Goal: Task Accomplishment & Management: Use online tool/utility

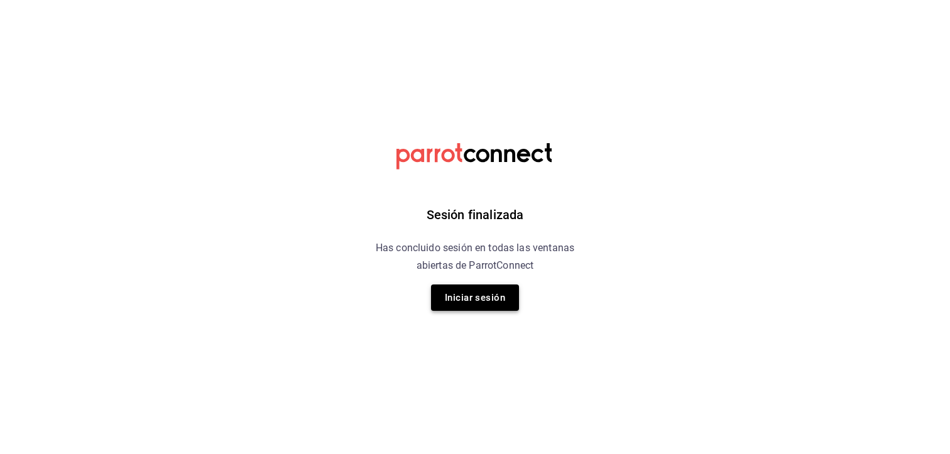
click at [502, 301] on button "Iniciar sesión" at bounding box center [475, 298] width 88 height 26
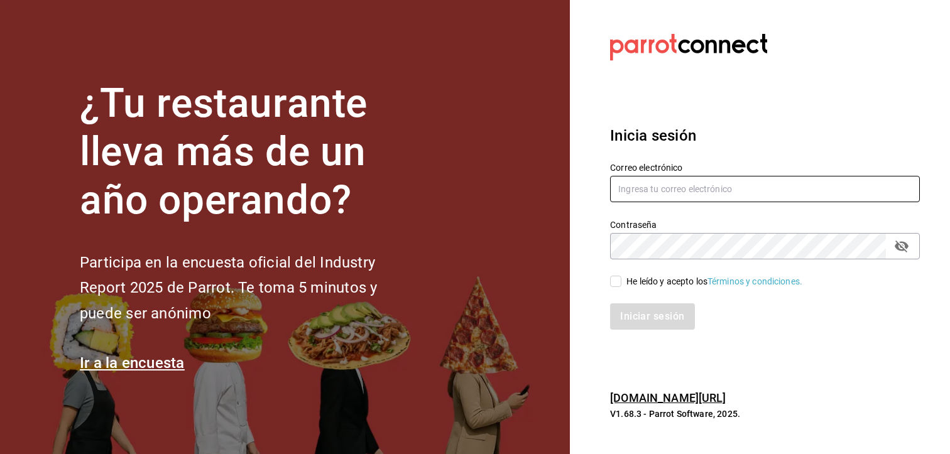
click at [647, 188] on input "text" at bounding box center [765, 189] width 310 height 26
type input "villalobost536@gmail.com"
click at [614, 280] on input "He leído y acepto los Términos y condiciones." at bounding box center [615, 281] width 11 height 11
checkbox input "true"
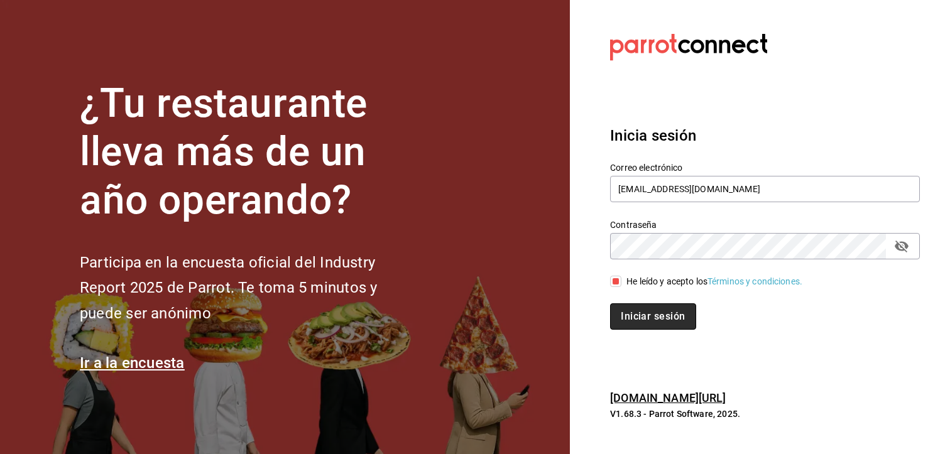
click at [644, 312] on button "Iniciar sesión" at bounding box center [652, 316] width 85 height 26
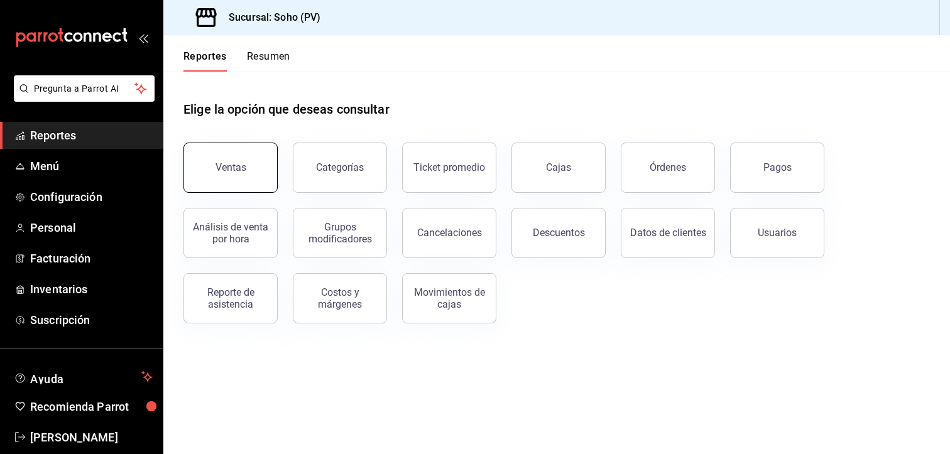
click at [244, 182] on button "Ventas" at bounding box center [230, 168] width 94 height 50
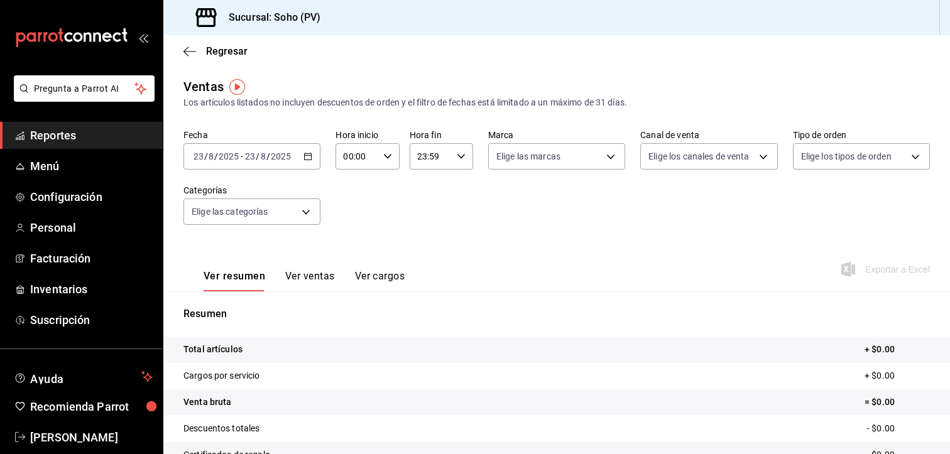
click at [303, 273] on button "Ver ventas" at bounding box center [310, 280] width 50 height 21
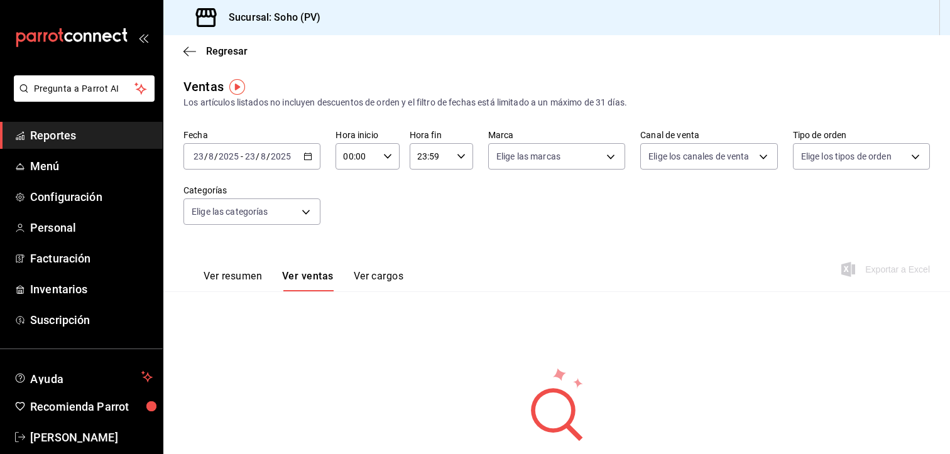
click at [308, 158] on icon "button" at bounding box center [307, 156] width 9 height 9
click at [309, 57] on div "Regresar" at bounding box center [556, 51] width 786 height 32
click at [304, 154] on \(Stroke\) "button" at bounding box center [308, 156] width 8 height 7
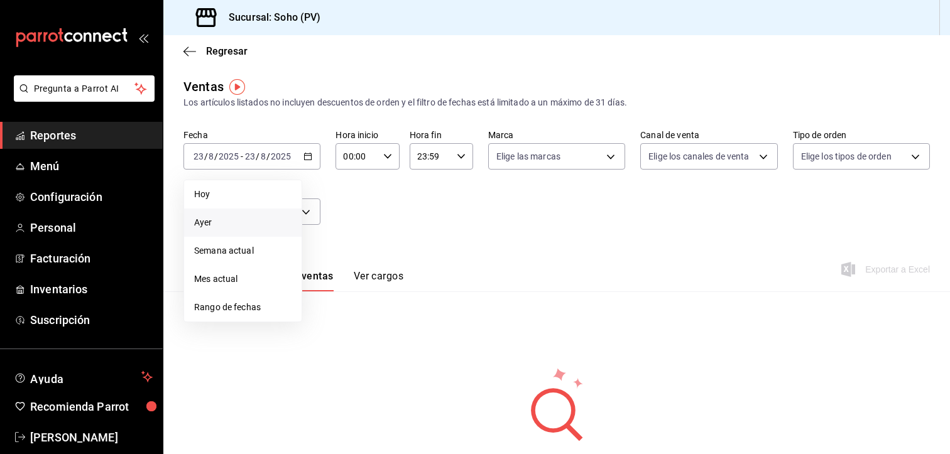
click at [222, 219] on span "Ayer" at bounding box center [242, 222] width 97 height 13
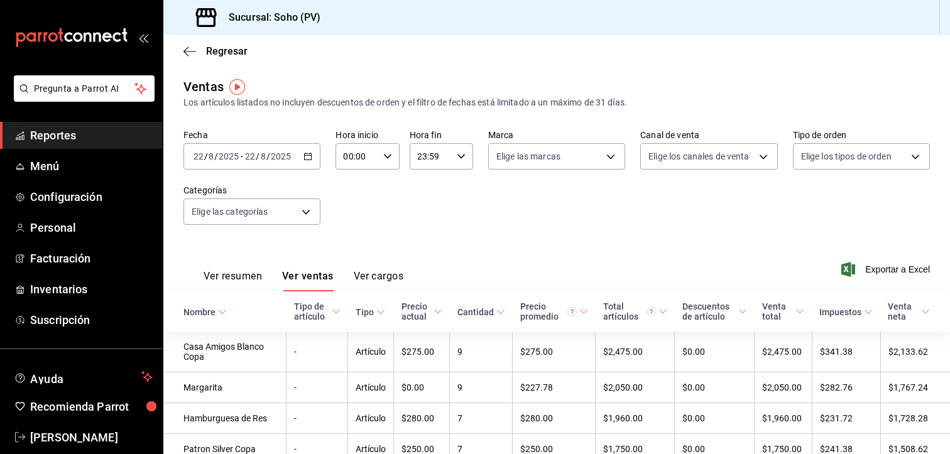
click at [413, 206] on div "Fecha [DATE] [DATE] - [DATE] [DATE] Hora inicio 00:00 Hora inicio Hora fin 23:5…" at bounding box center [556, 184] width 746 height 111
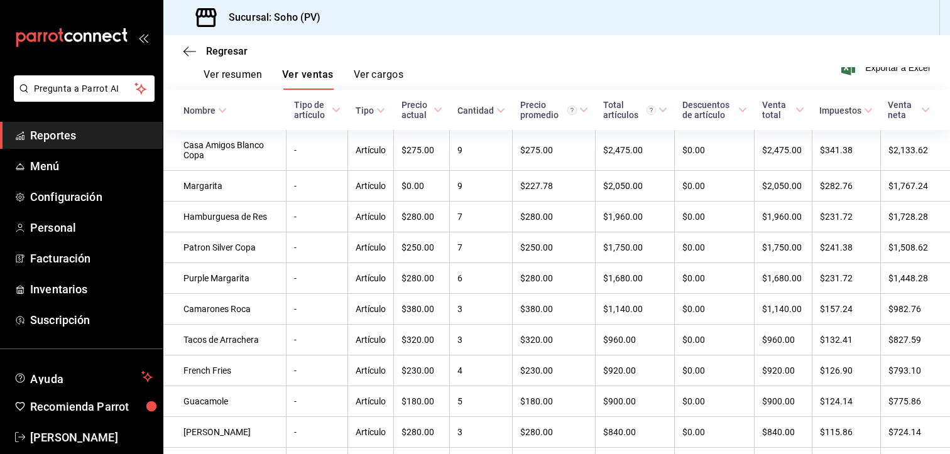
scroll to position [201, 0]
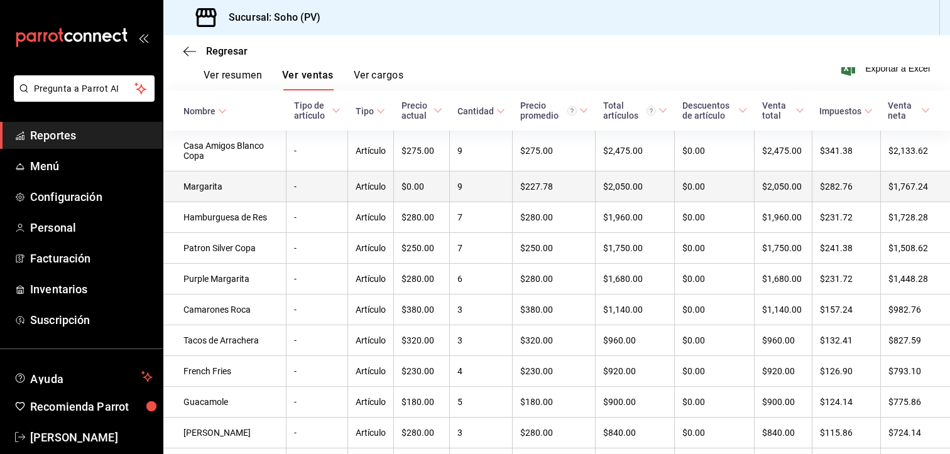
click at [397, 180] on td "$0.00" at bounding box center [422, 186] width 56 height 31
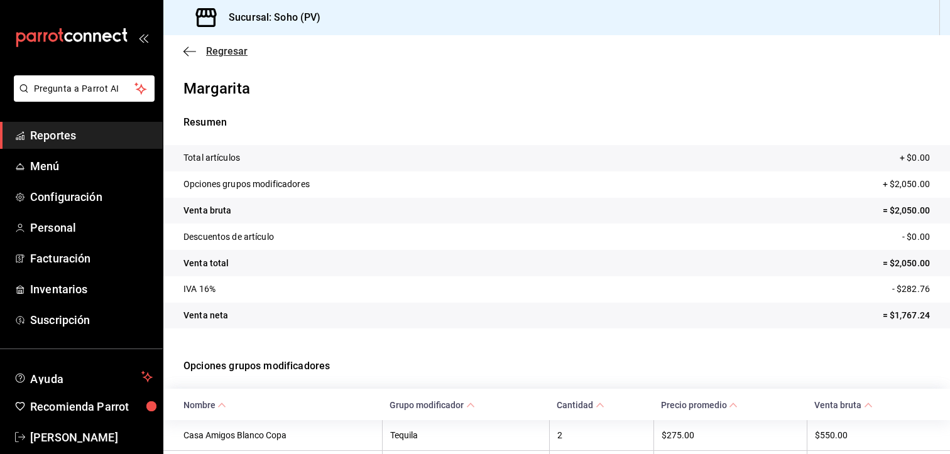
click at [214, 55] on span "Regresar" at bounding box center [226, 51] width 41 height 12
click at [186, 46] on icon "button" at bounding box center [189, 51] width 13 height 11
click at [65, 138] on span "Reportes" at bounding box center [91, 135] width 122 height 17
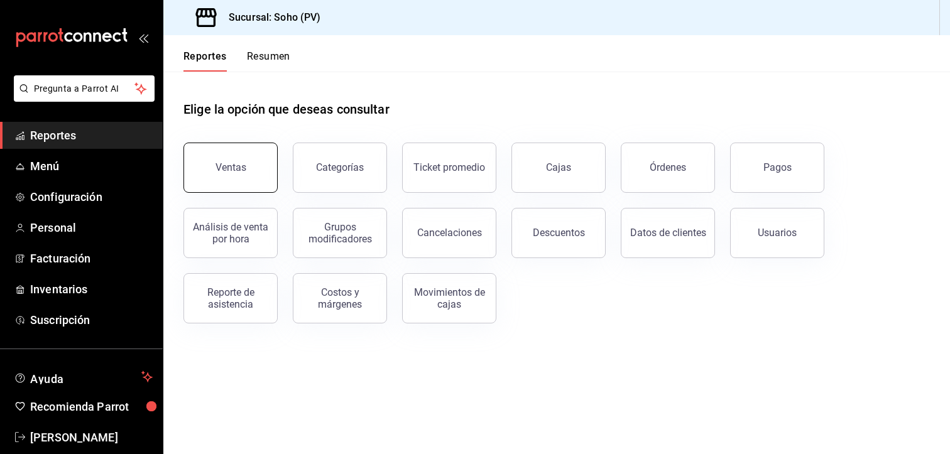
click at [244, 151] on button "Ventas" at bounding box center [230, 168] width 94 height 50
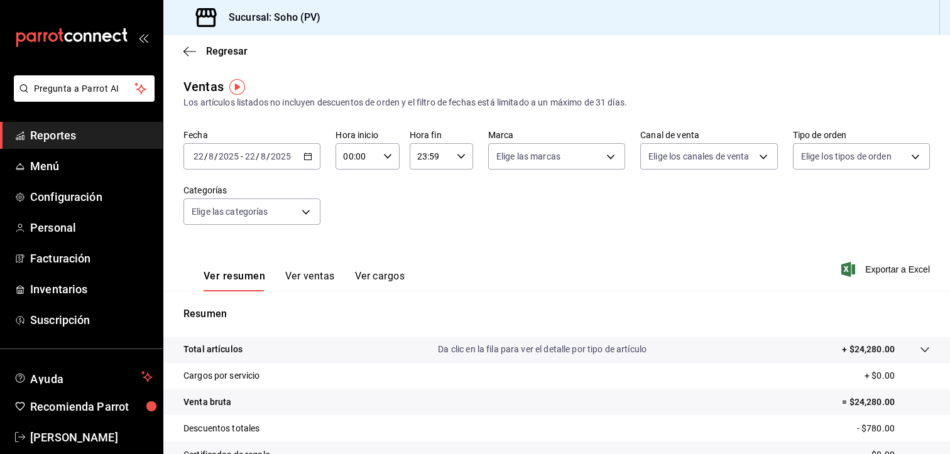
click at [313, 273] on button "Ver ventas" at bounding box center [310, 280] width 50 height 21
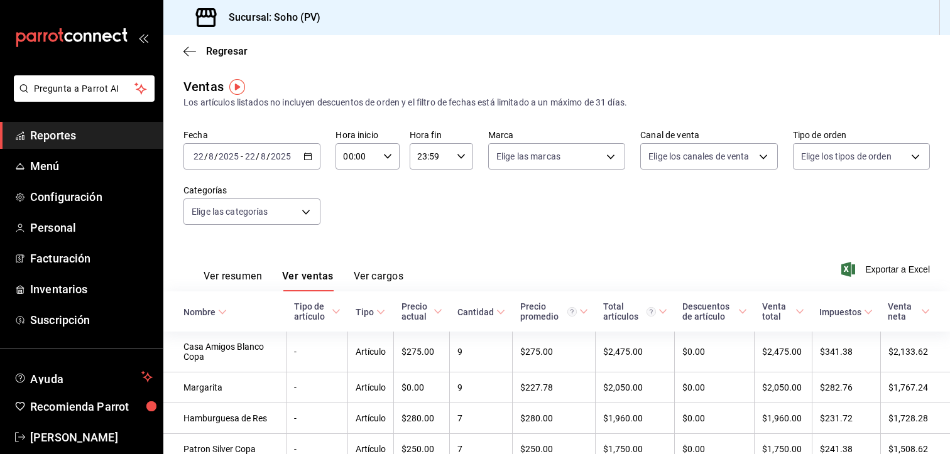
click at [395, 215] on div "Fecha [DATE] [DATE] - [DATE] [DATE] Hora inicio 00:00 Hora inicio Hora fin 23:5…" at bounding box center [556, 184] width 746 height 111
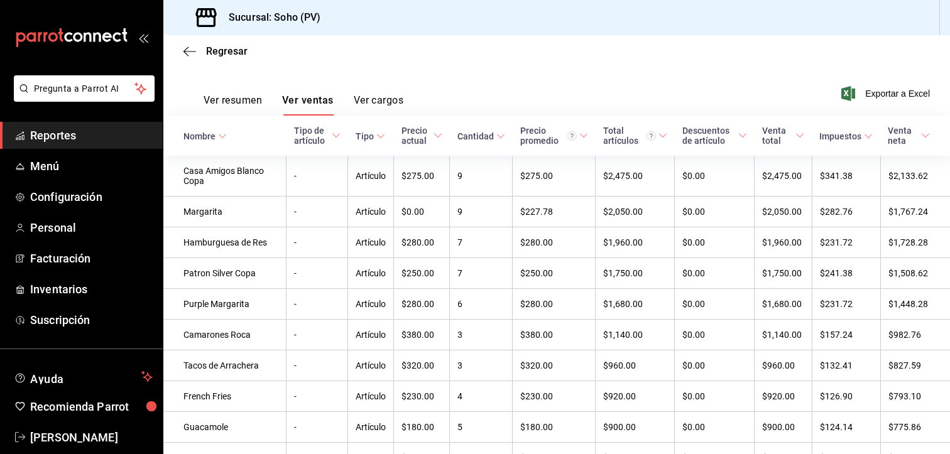
scroll to position [201, 0]
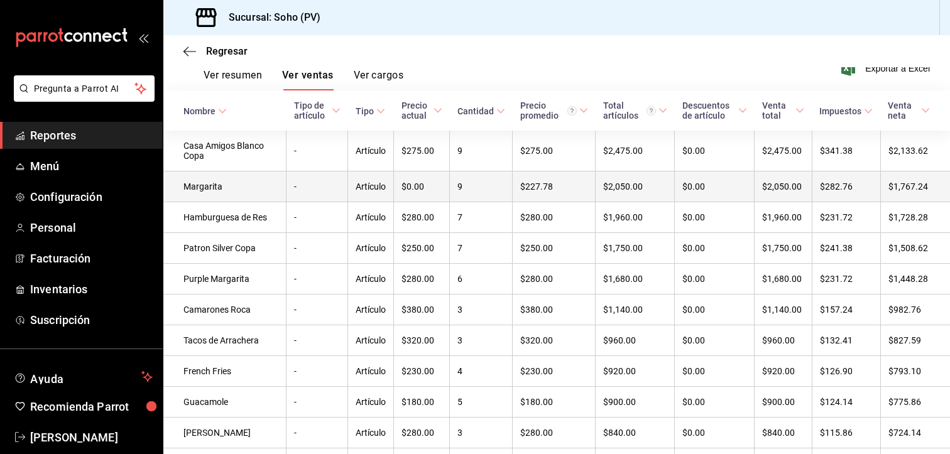
click at [203, 192] on td "Margarita" at bounding box center [224, 186] width 123 height 31
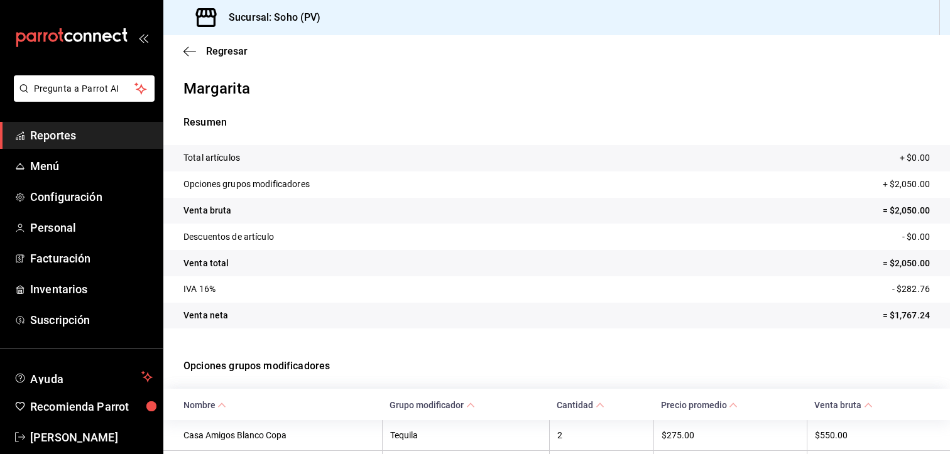
scroll to position [173, 0]
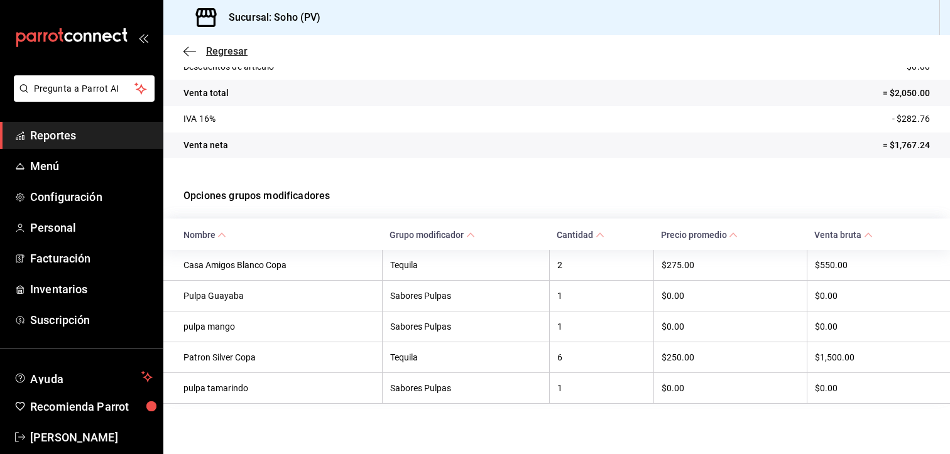
click at [214, 48] on span "Regresar" at bounding box center [226, 51] width 41 height 12
click at [88, 136] on span "Reportes" at bounding box center [91, 135] width 122 height 17
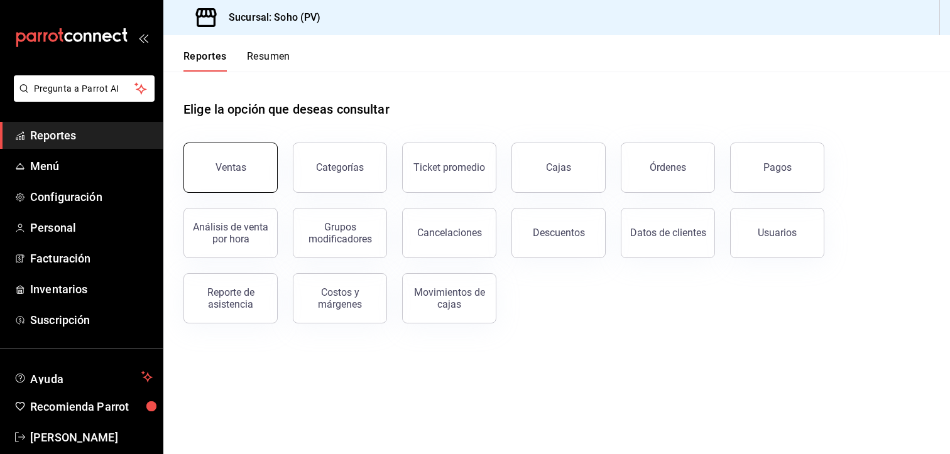
click at [217, 176] on button "Ventas" at bounding box center [230, 168] width 94 height 50
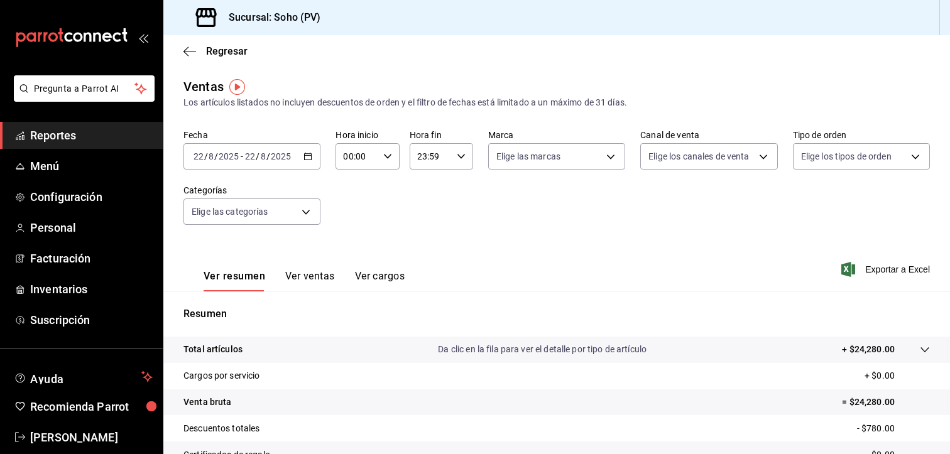
click at [317, 278] on button "Ver ventas" at bounding box center [310, 280] width 50 height 21
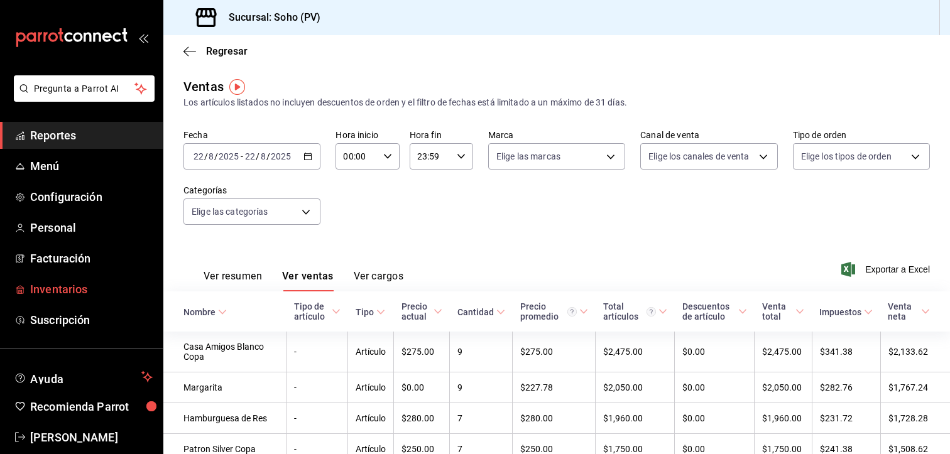
click at [72, 285] on span "Inventarios" at bounding box center [91, 289] width 122 height 17
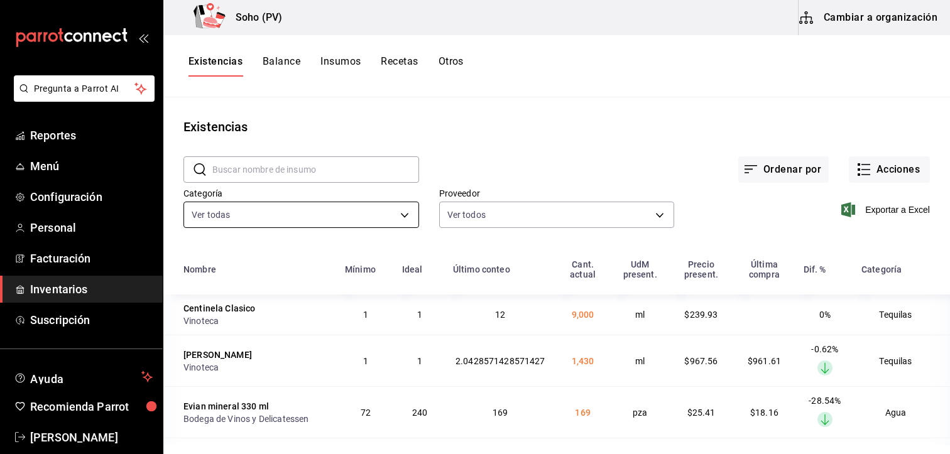
click at [401, 215] on body "Pregunta a Parrot AI Reportes Menú Configuración Personal Facturación Inventari…" at bounding box center [475, 222] width 950 height 445
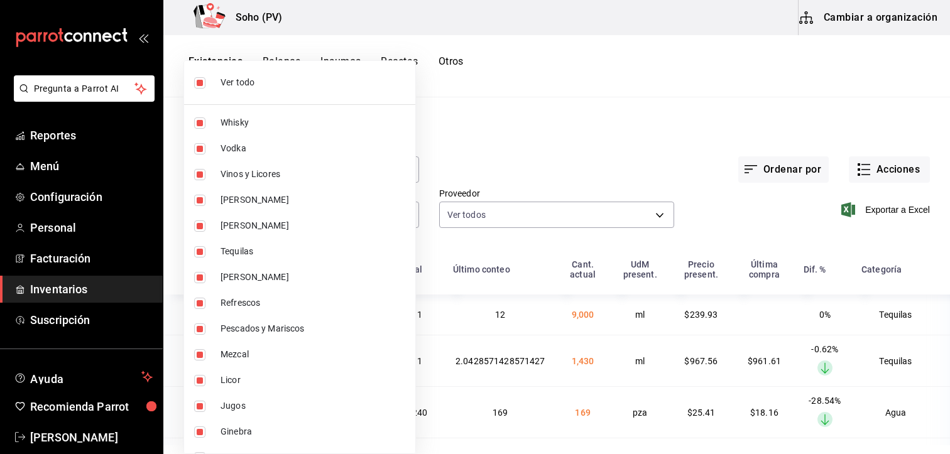
click at [882, 210] on div at bounding box center [475, 227] width 950 height 454
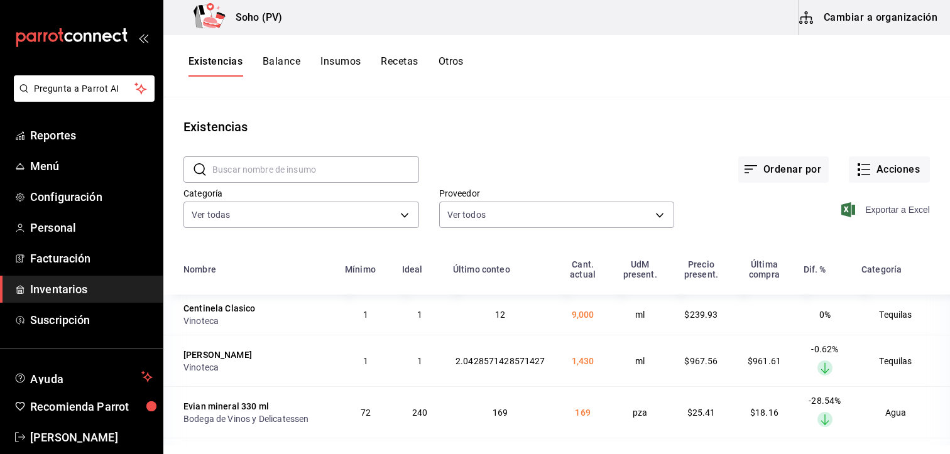
click at [888, 208] on span "Exportar a Excel" at bounding box center [886, 209] width 86 height 15
click at [668, 117] on div "Existencias" at bounding box center [556, 126] width 786 height 19
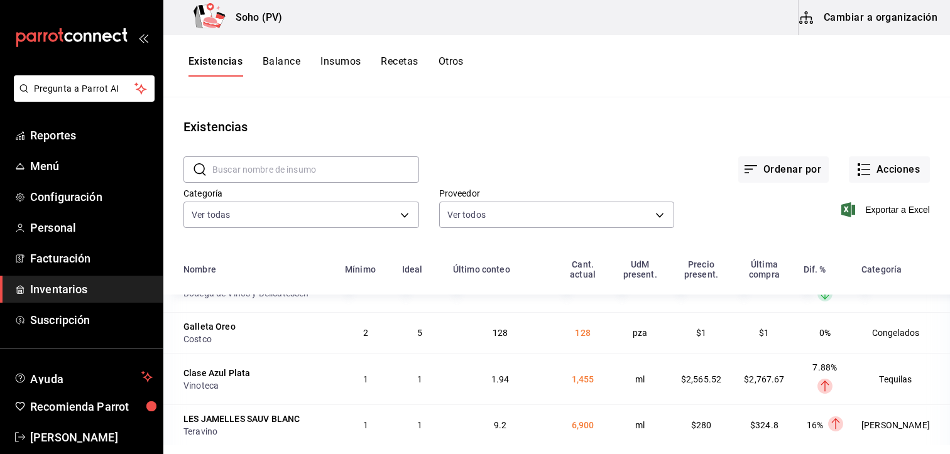
scroll to position [188, 0]
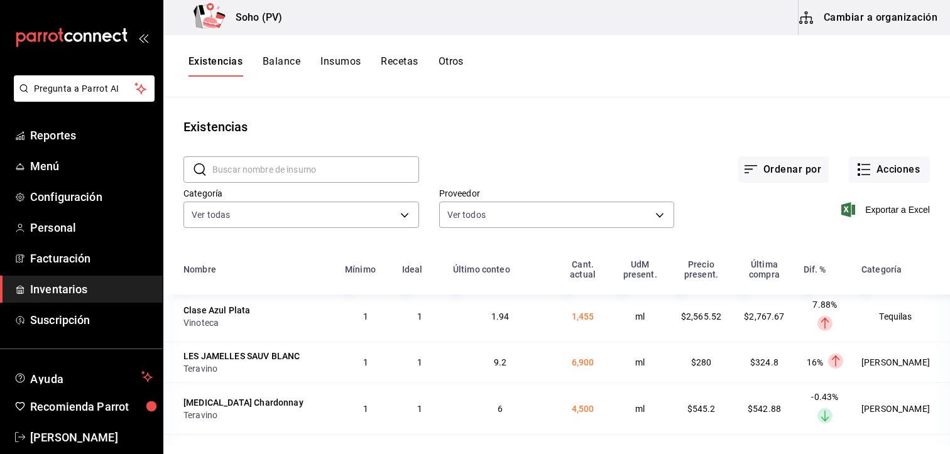
click at [602, 65] on div "Existencias Balance Insumos Recetas Otros" at bounding box center [556, 65] width 786 height 21
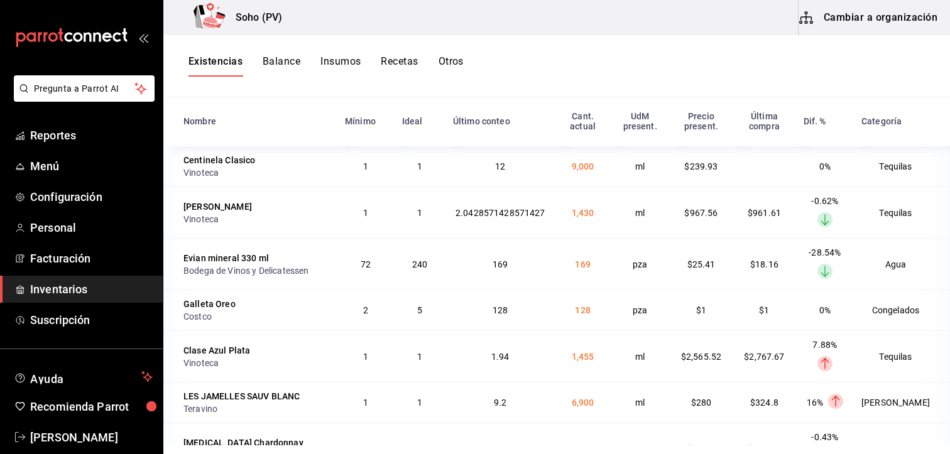
scroll to position [153, 0]
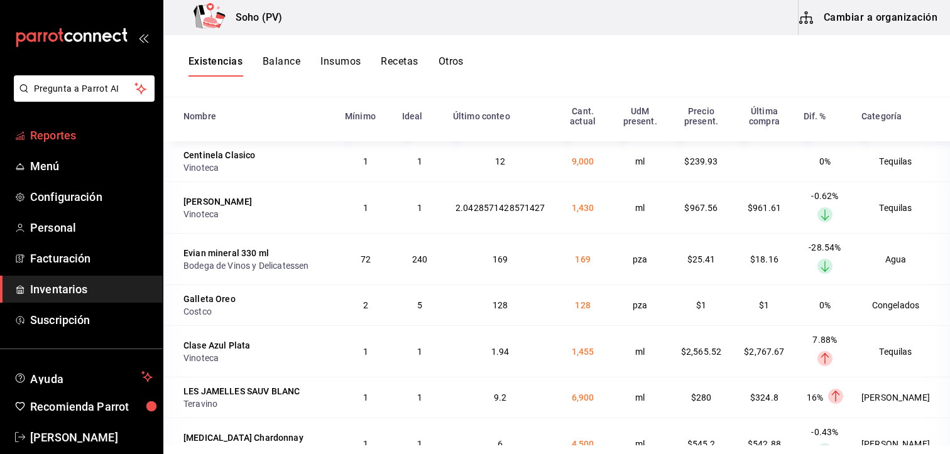
click at [55, 133] on span "Reportes" at bounding box center [91, 135] width 122 height 17
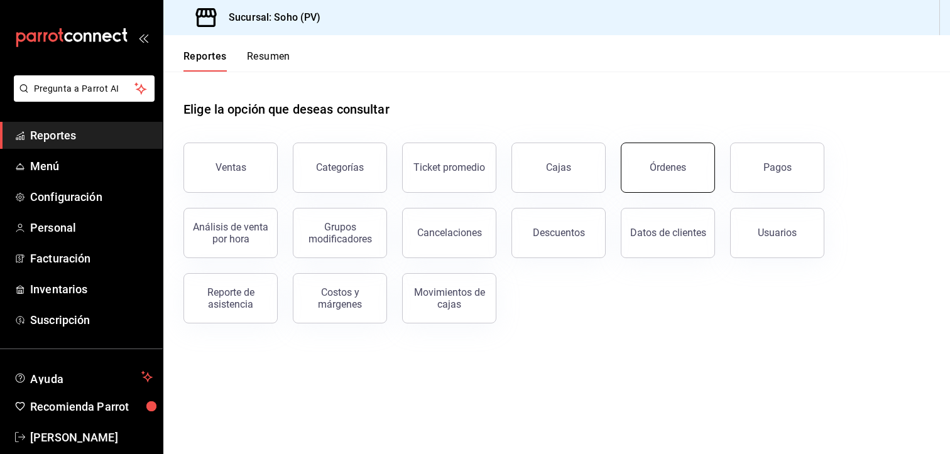
click at [652, 175] on button "Órdenes" at bounding box center [668, 168] width 94 height 50
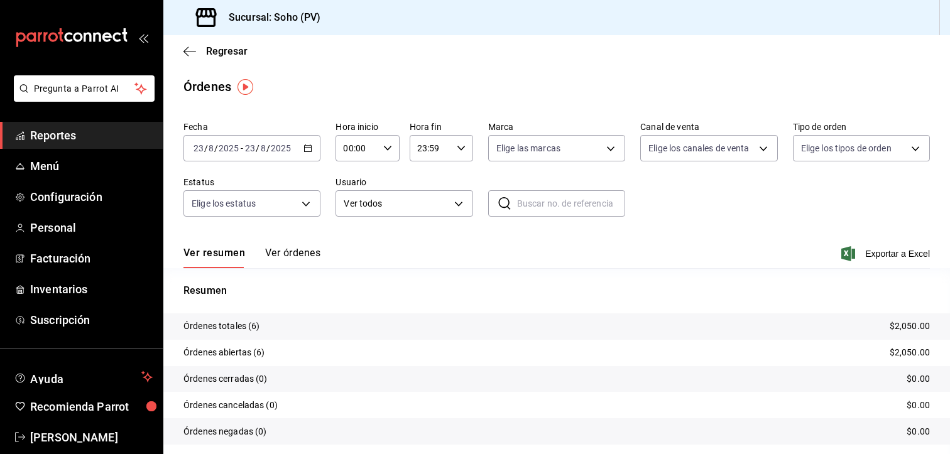
click at [305, 150] on icon "button" at bounding box center [307, 148] width 9 height 9
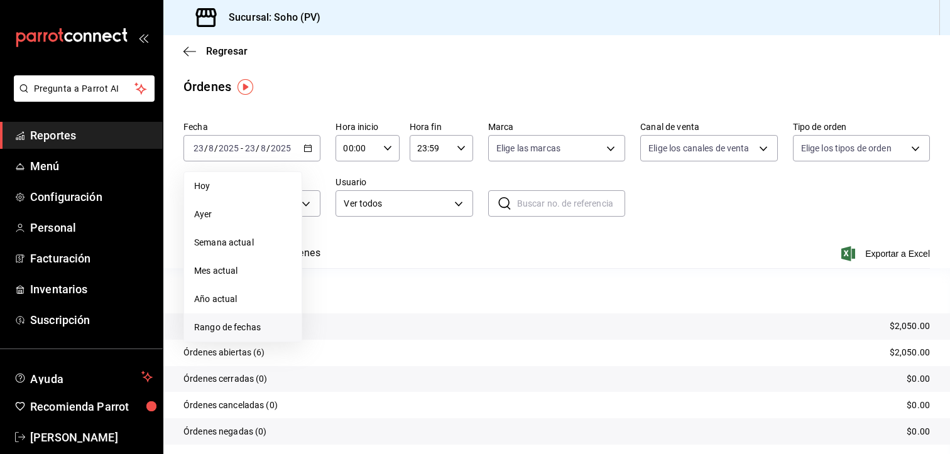
click at [235, 323] on span "Rango de fechas" at bounding box center [242, 327] width 97 height 13
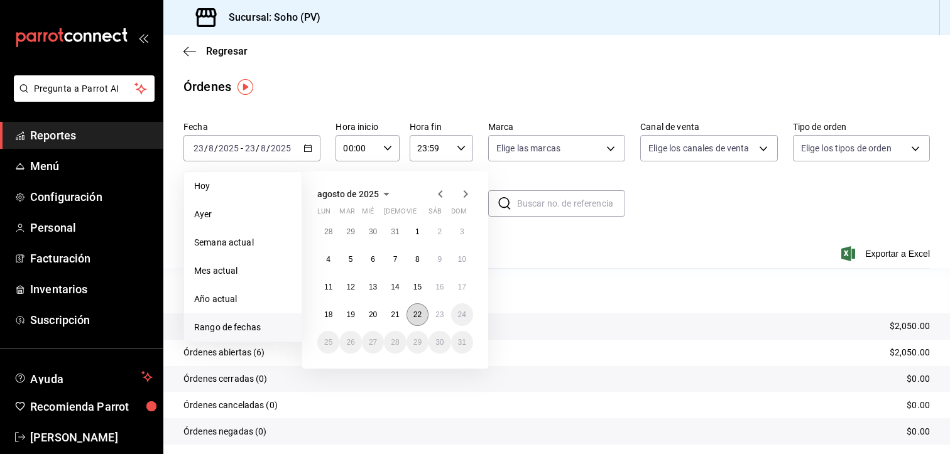
click at [417, 312] on abbr "22" at bounding box center [417, 314] width 8 height 9
click at [420, 312] on abbr "22" at bounding box center [417, 314] width 8 height 9
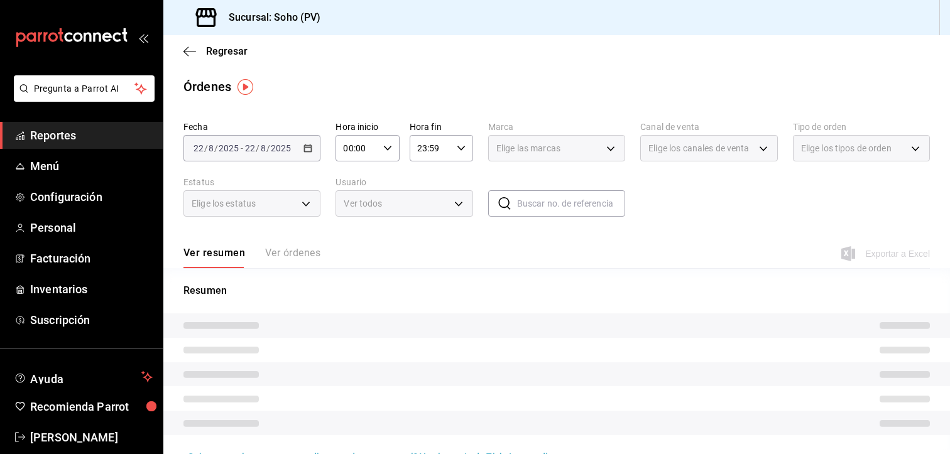
click at [420, 312] on div "Resumen" at bounding box center [556, 366] width 786 height 167
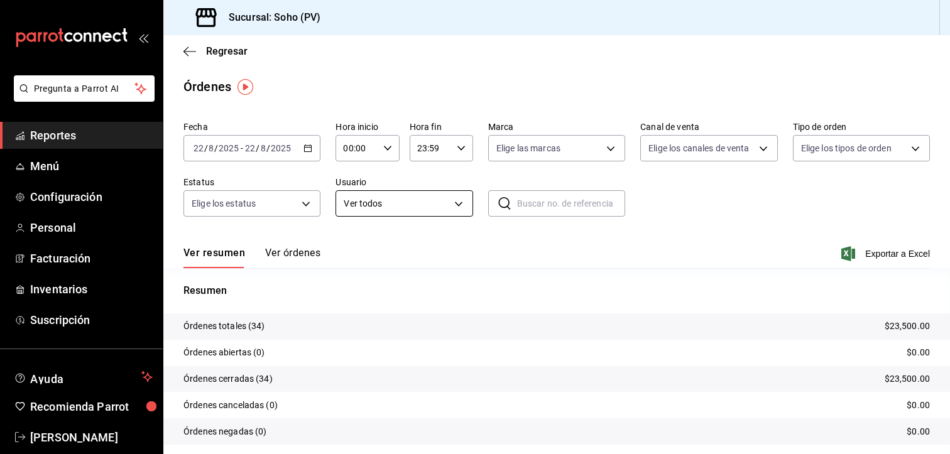
click at [454, 195] on body "Pregunta a Parrot AI Reportes Menú Configuración Personal Facturación Inventari…" at bounding box center [475, 227] width 950 height 454
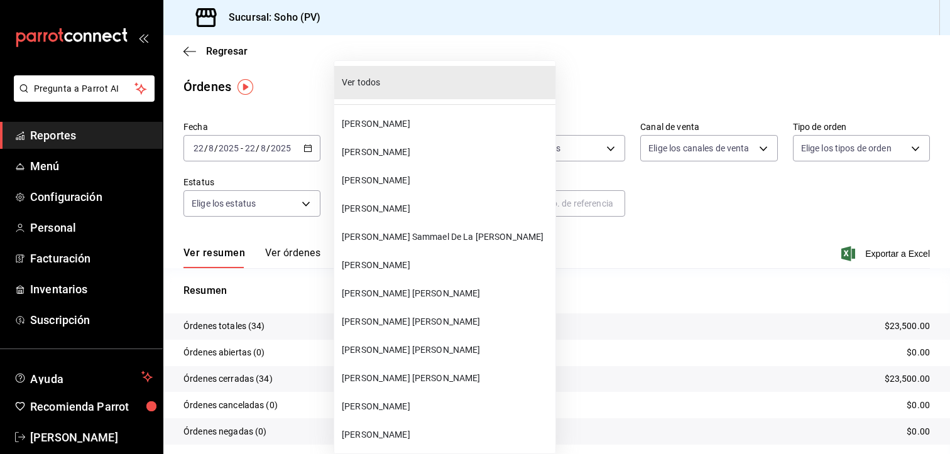
click at [409, 238] on span "[PERSON_NAME] Sammael De La [PERSON_NAME]" at bounding box center [446, 236] width 209 height 13
type input "28609ca3-6ac6-4c9f-b792-812c965fe4d2"
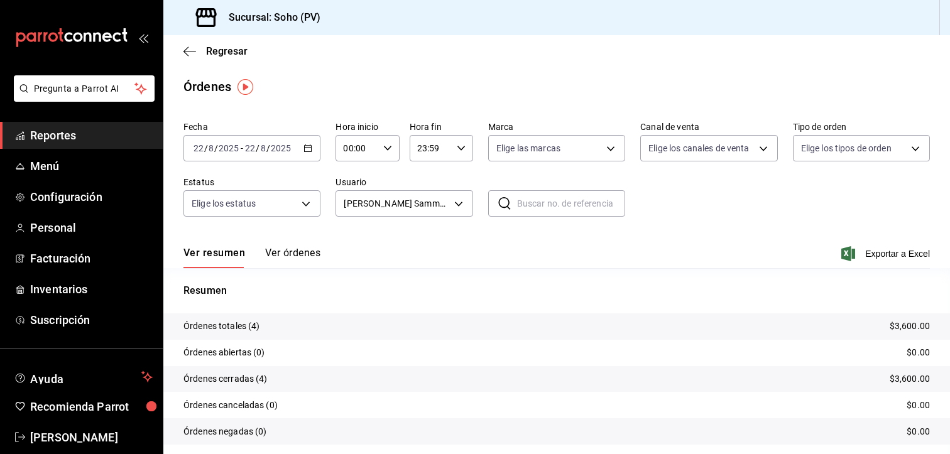
click at [284, 254] on button "Ver órdenes" at bounding box center [292, 257] width 55 height 21
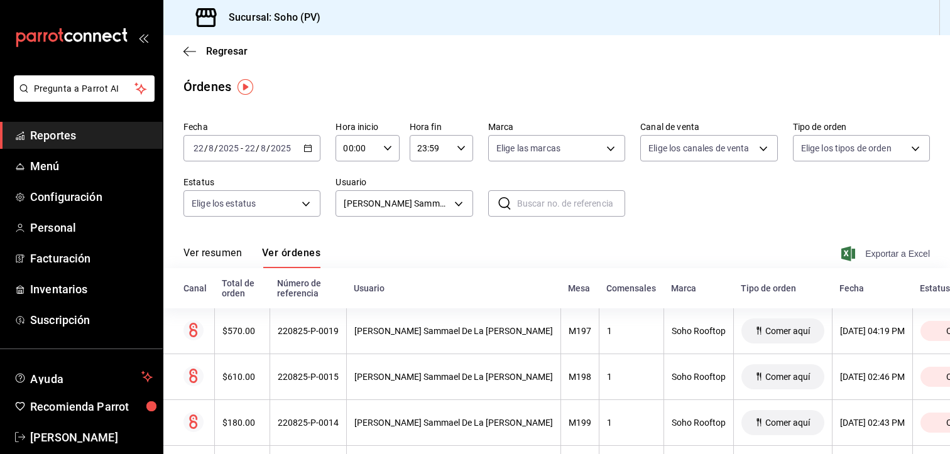
click at [872, 256] on span "Exportar a Excel" at bounding box center [886, 253] width 86 height 15
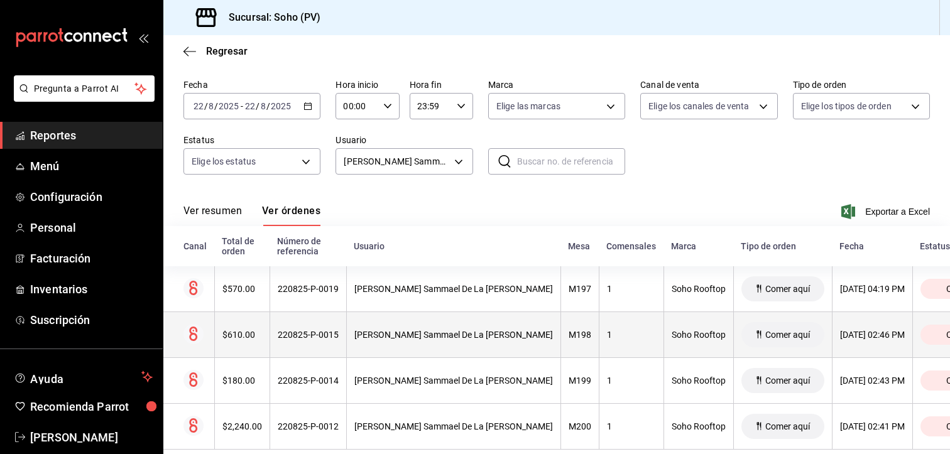
scroll to position [73, 0]
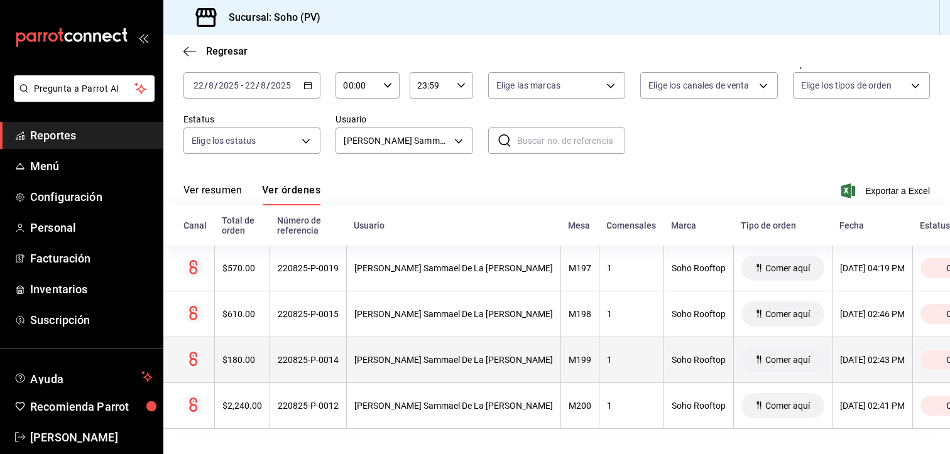
click at [452, 355] on div "[PERSON_NAME] Sammael De La [PERSON_NAME]" at bounding box center [453, 360] width 198 height 10
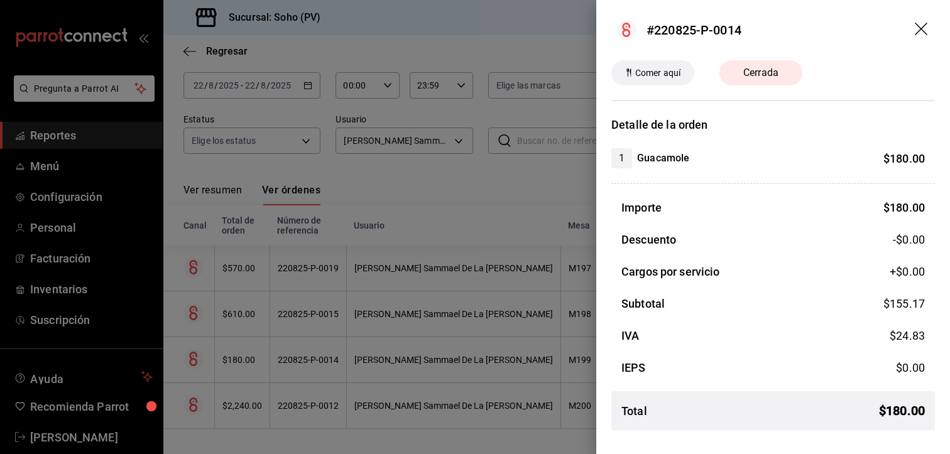
click at [916, 30] on icon "drag" at bounding box center [921, 30] width 15 height 15
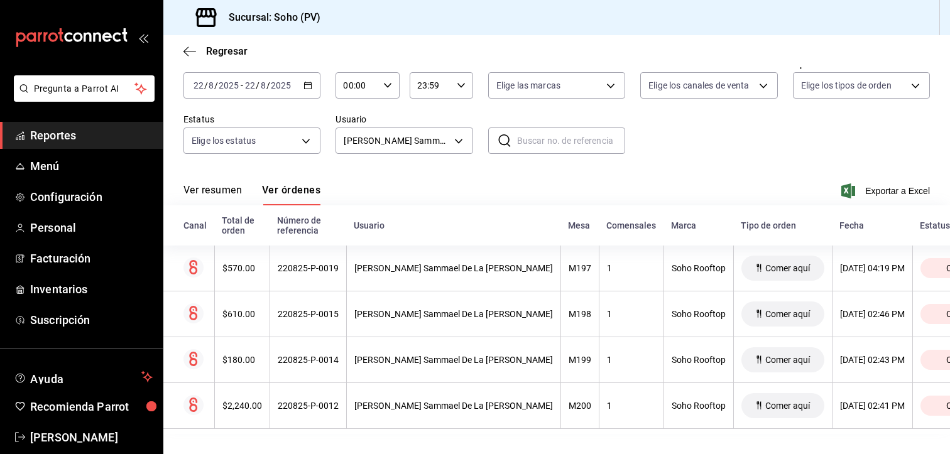
drag, startPoint x: 61, startPoint y: 134, endPoint x: 84, endPoint y: 139, distance: 23.9
click at [61, 134] on span "Reportes" at bounding box center [91, 135] width 122 height 17
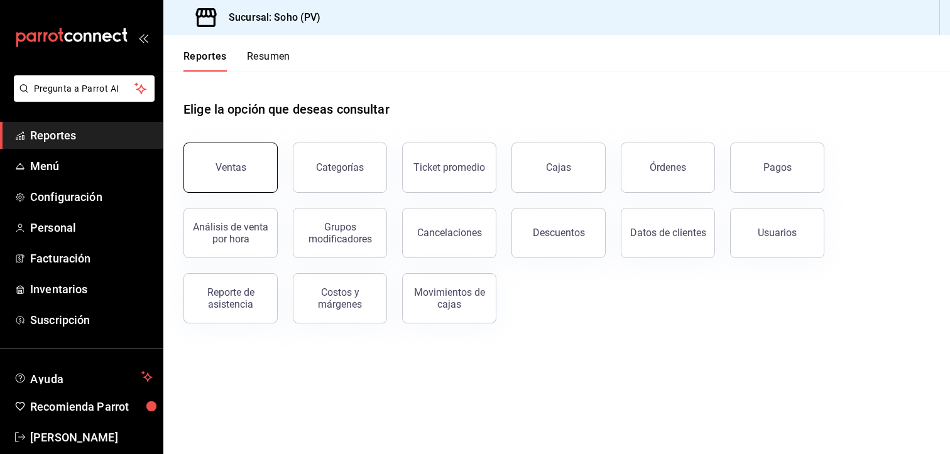
click at [220, 154] on button "Ventas" at bounding box center [230, 168] width 94 height 50
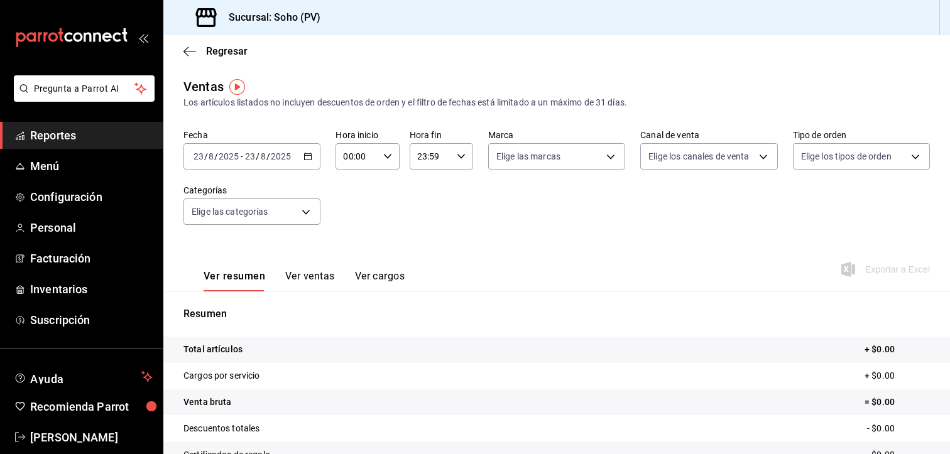
click at [475, 122] on div "Ventas Los artículos listados no incluyen descuentos de orden y el filtro de fe…" at bounding box center [556, 329] width 786 height 504
click at [545, 82] on div "Ventas Los artículos listados no incluyen descuentos de orden y el filtro de fe…" at bounding box center [556, 93] width 746 height 32
click at [467, 92] on div "Ventas Los artículos listados no incluyen descuentos de orden y el filtro de fe…" at bounding box center [556, 93] width 746 height 32
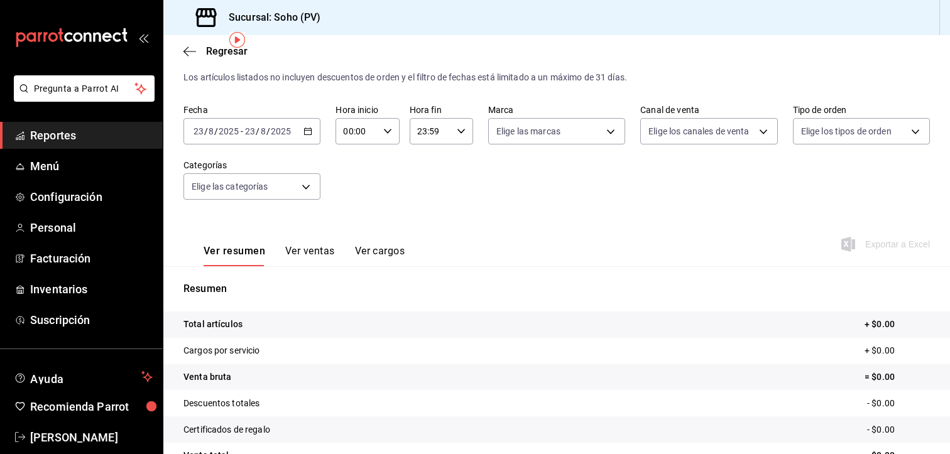
scroll to position [50, 0]
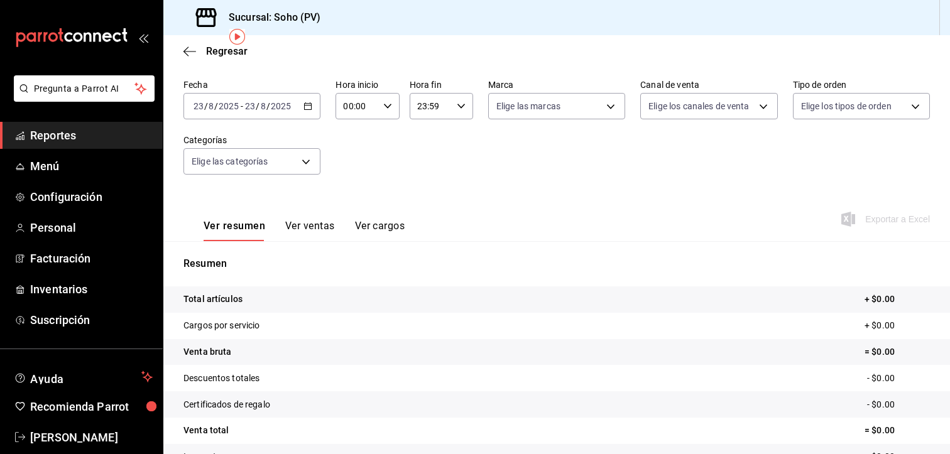
click at [304, 106] on icon "button" at bounding box center [307, 106] width 9 height 9
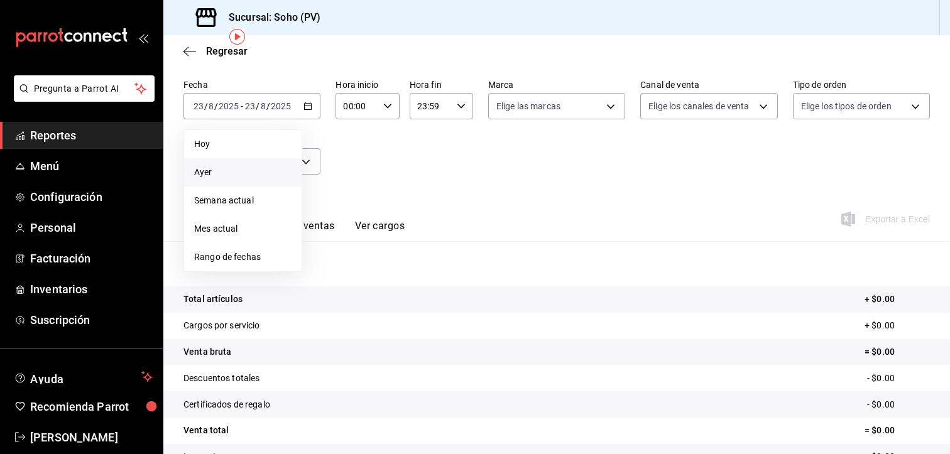
click at [219, 168] on span "Ayer" at bounding box center [242, 172] width 97 height 13
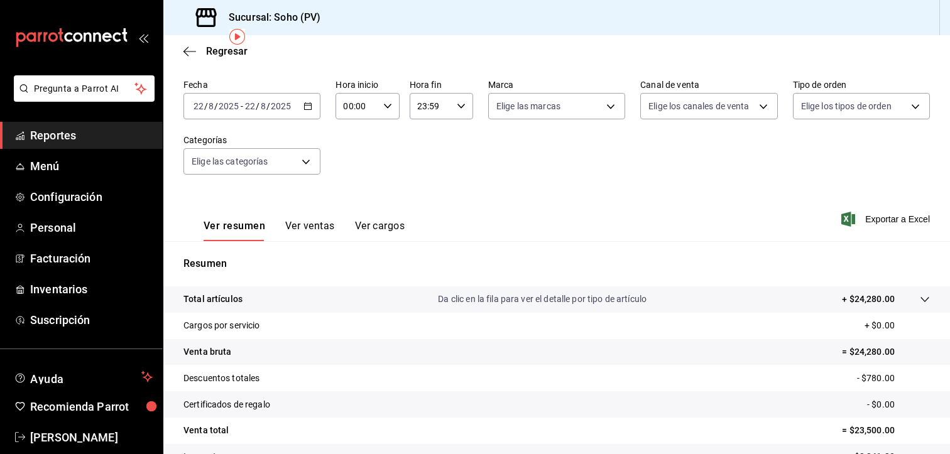
click at [345, 140] on div "Fecha [DATE] [DATE] - [DATE] [DATE] Hora inicio 00:00 Hora inicio Hora fin 23:5…" at bounding box center [556, 134] width 746 height 111
click at [53, 290] on span "Inventarios" at bounding box center [91, 289] width 122 height 17
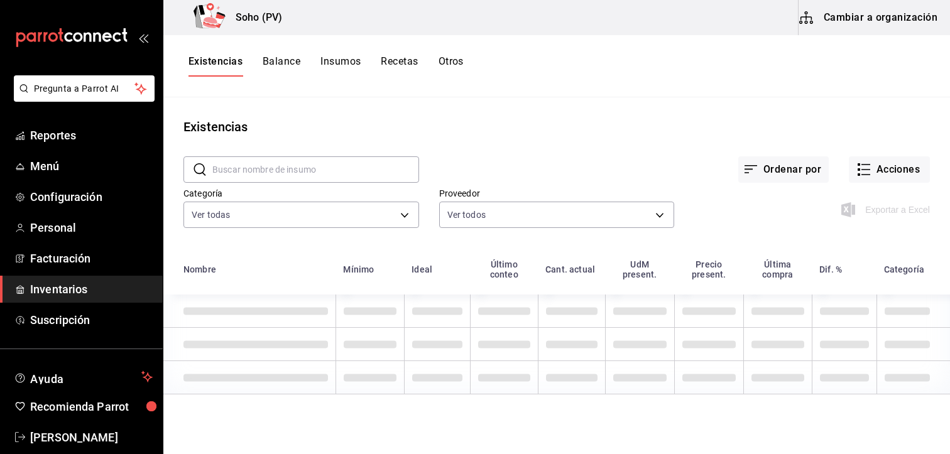
click at [352, 63] on button "Insumos" at bounding box center [340, 65] width 40 height 21
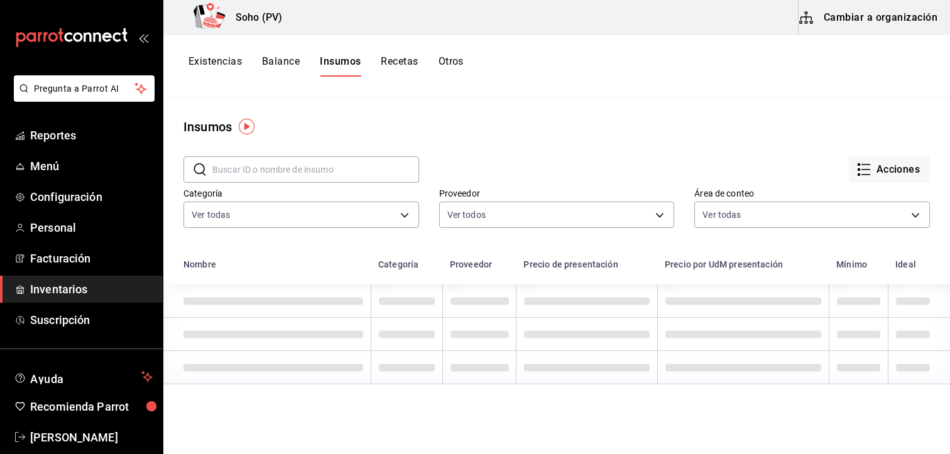
click at [458, 60] on button "Otros" at bounding box center [450, 65] width 25 height 21
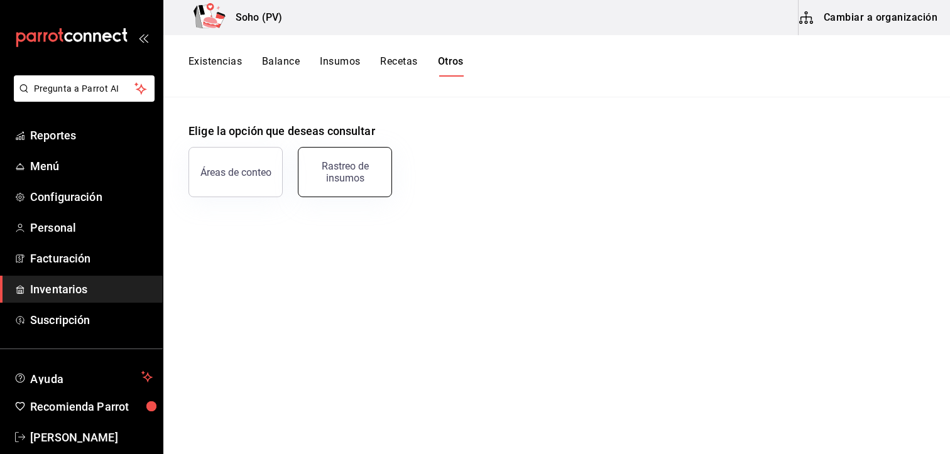
click at [356, 175] on div "Rastreo de insumos" at bounding box center [345, 172] width 78 height 24
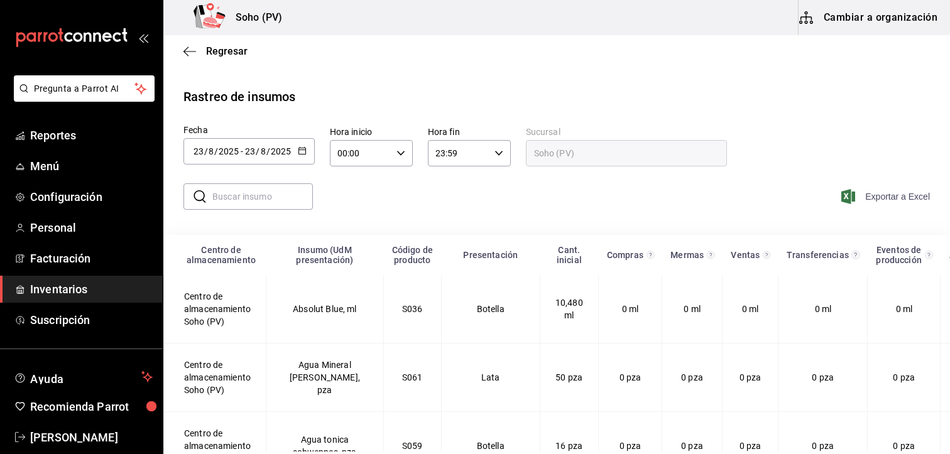
click at [860, 197] on span "Exportar a Excel" at bounding box center [886, 196] width 86 height 15
click at [869, 193] on span "Exportar a Excel" at bounding box center [886, 196] width 86 height 15
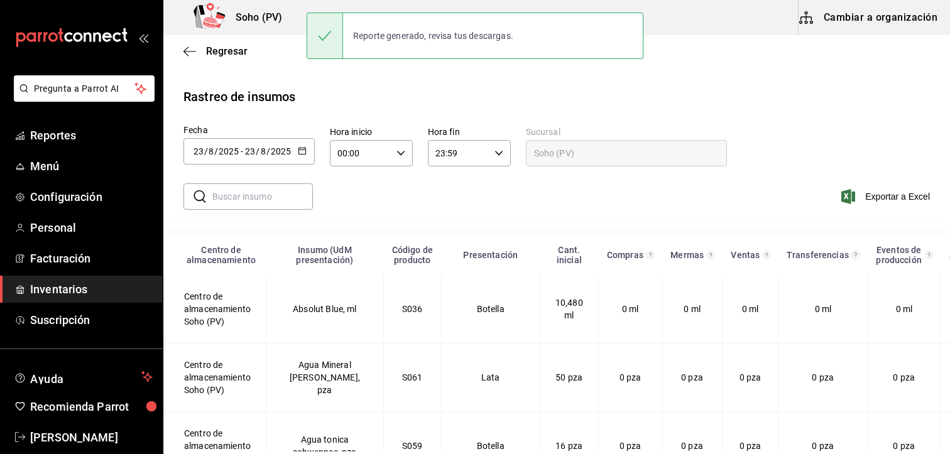
click at [506, 90] on div "Rastreo de insumos" at bounding box center [556, 96] width 746 height 19
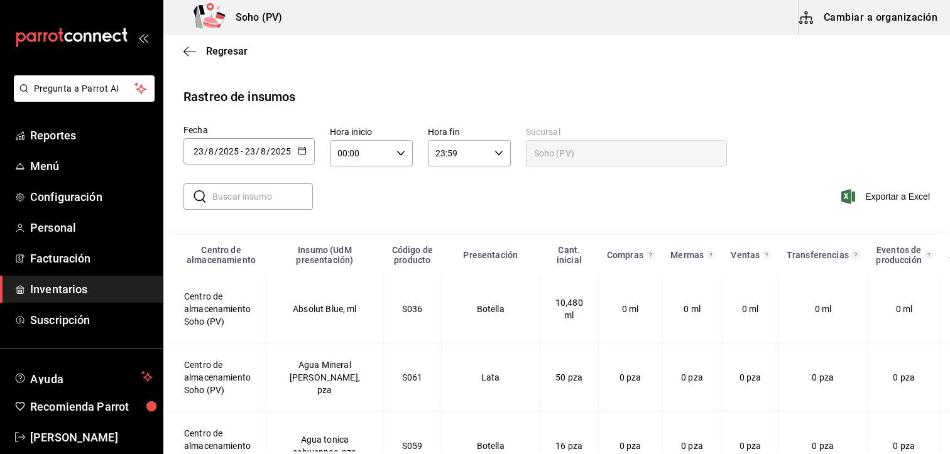
click at [392, 262] on div "Código de producto" at bounding box center [412, 255] width 43 height 20
click at [389, 268] on th "Código de producto" at bounding box center [412, 255] width 58 height 40
click at [255, 261] on div "Centro de almacenamiento" at bounding box center [221, 255] width 75 height 20
click at [299, 262] on div "Insumo (UdM presentación)" at bounding box center [325, 255] width 102 height 20
click at [101, 381] on span "Ayuda" at bounding box center [83, 376] width 106 height 15
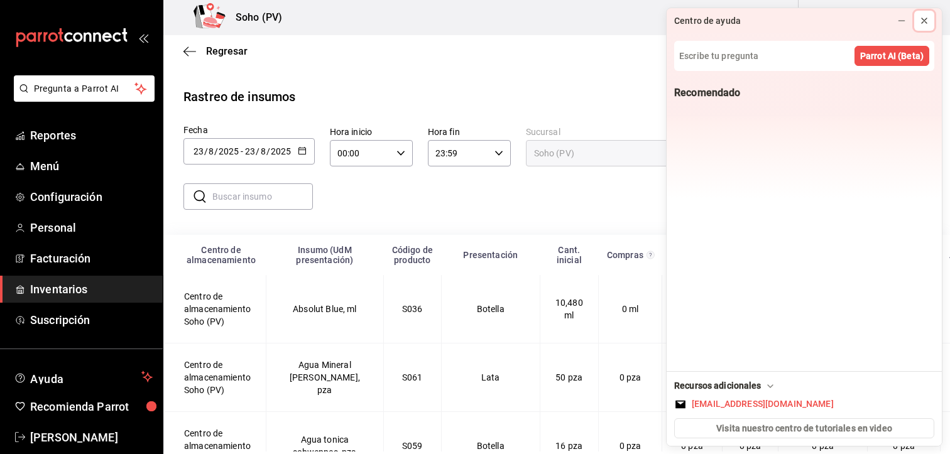
click at [929, 19] on button at bounding box center [924, 21] width 20 height 20
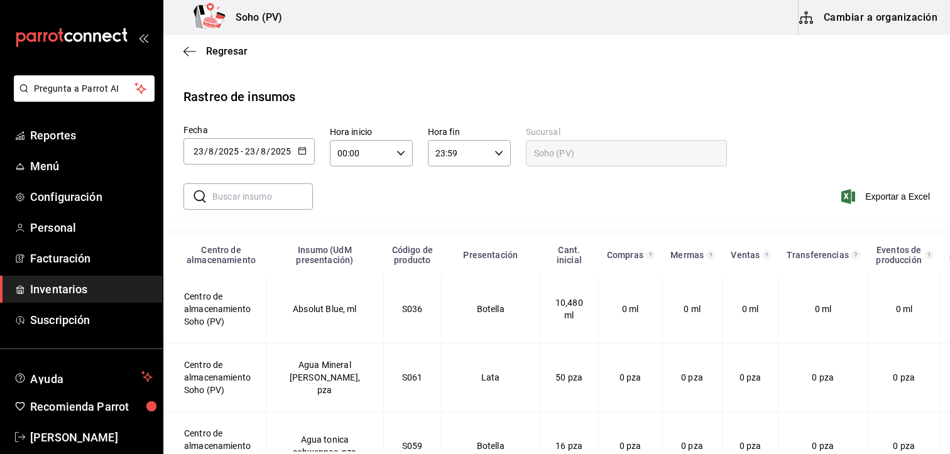
click at [583, 93] on div "Rastreo de insumos" at bounding box center [556, 96] width 746 height 19
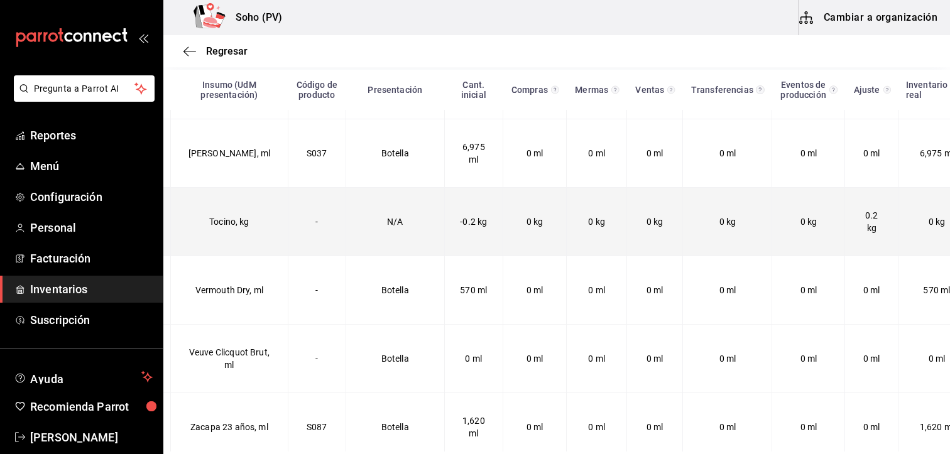
scroll to position [8218, 95]
